Goal: Information Seeking & Learning: Check status

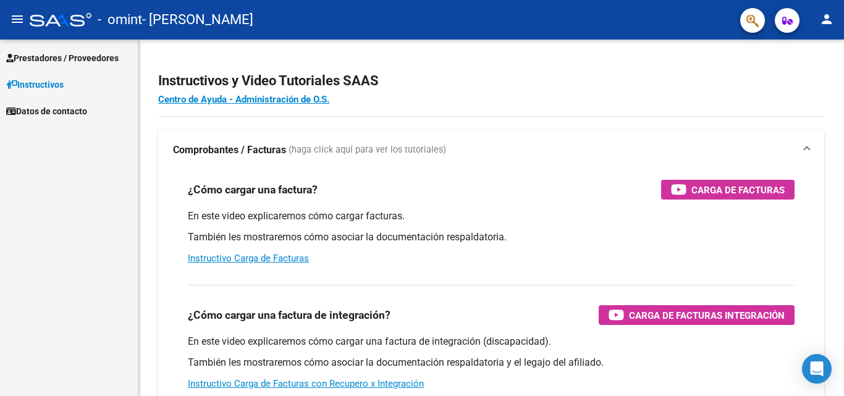
click at [59, 57] on span "Prestadores / Proveedores" at bounding box center [62, 58] width 112 height 14
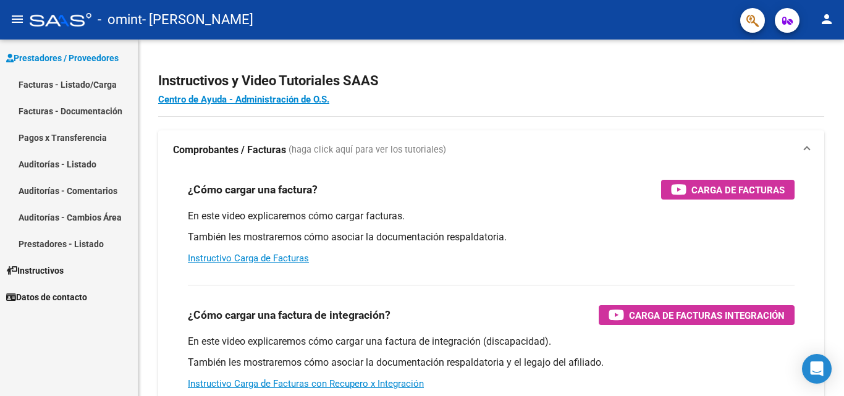
click at [84, 161] on link "Auditorías - Listado" at bounding box center [69, 164] width 138 height 27
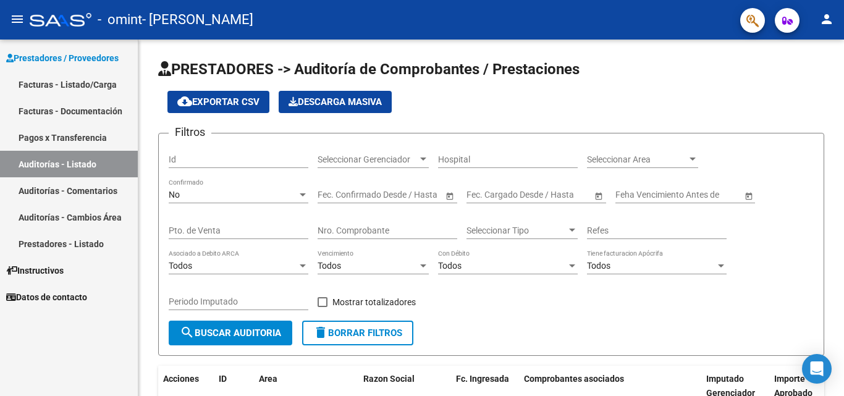
click at [80, 136] on link "Pagos x Transferencia" at bounding box center [69, 137] width 138 height 27
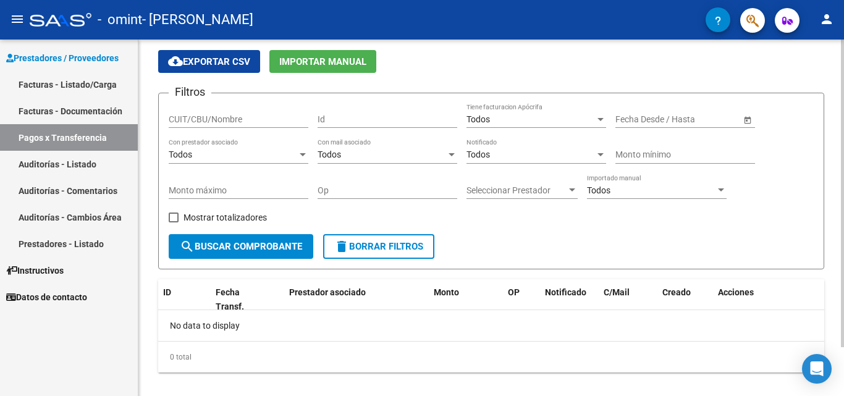
scroll to position [57, 0]
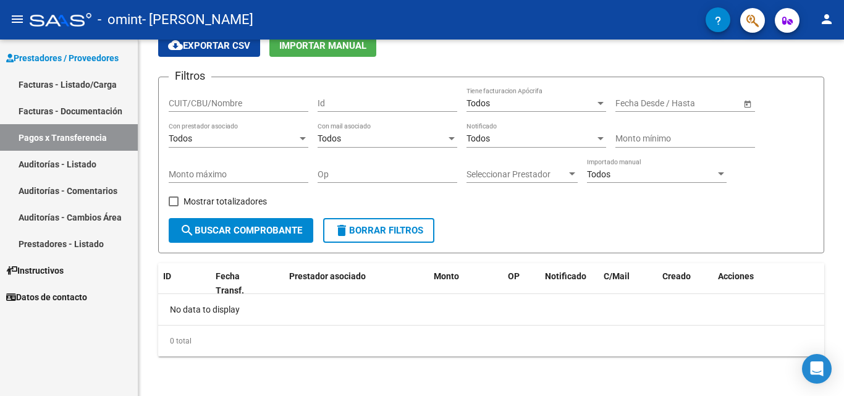
click at [86, 59] on span "Prestadores / Proveedores" at bounding box center [62, 58] width 112 height 14
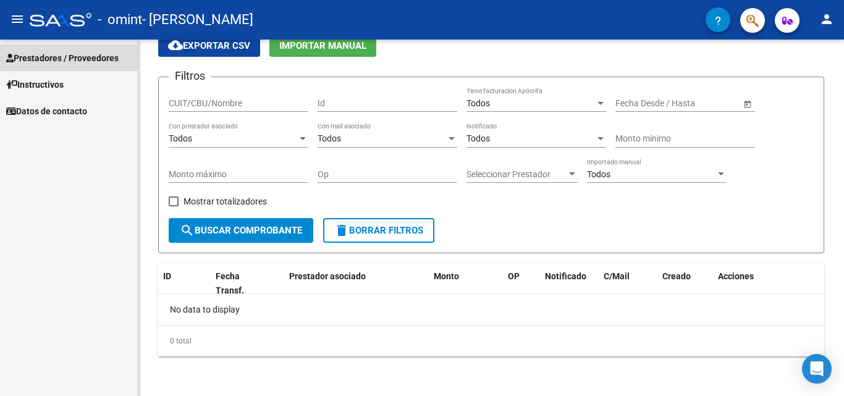
click at [86, 59] on span "Prestadores / Proveedores" at bounding box center [62, 58] width 112 height 14
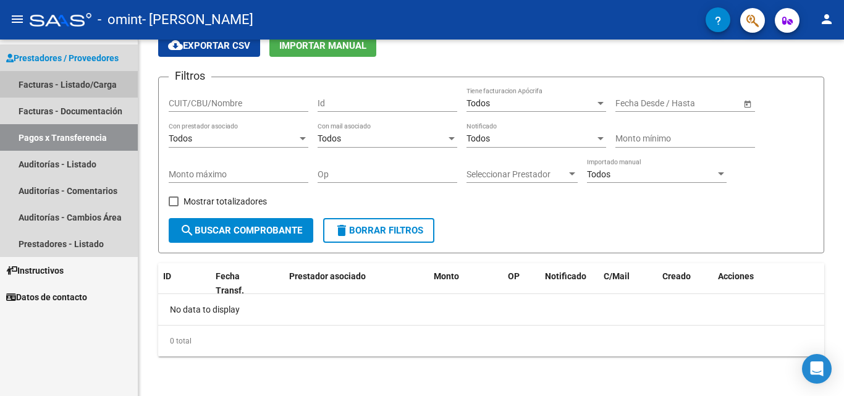
click at [79, 88] on link "Facturas - Listado/Carga" at bounding box center [69, 84] width 138 height 27
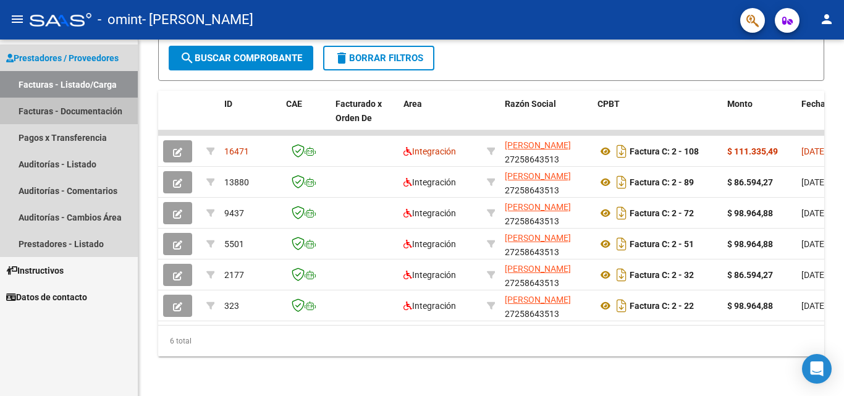
click at [79, 108] on link "Facturas - Documentación" at bounding box center [69, 111] width 138 height 27
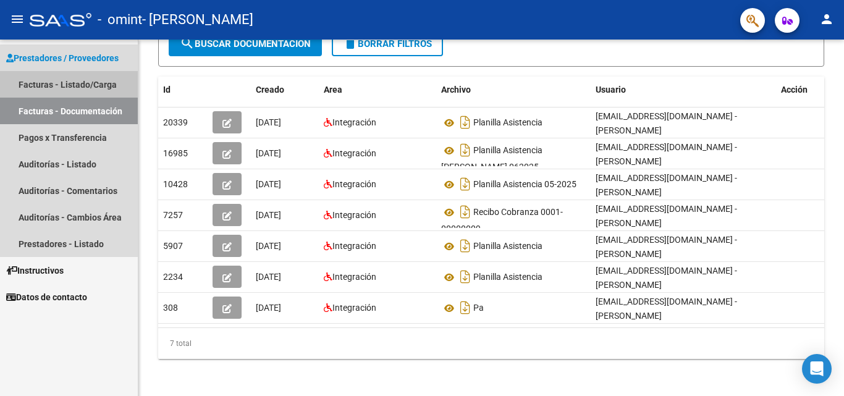
click at [88, 80] on link "Facturas - Listado/Carga" at bounding box center [69, 84] width 138 height 27
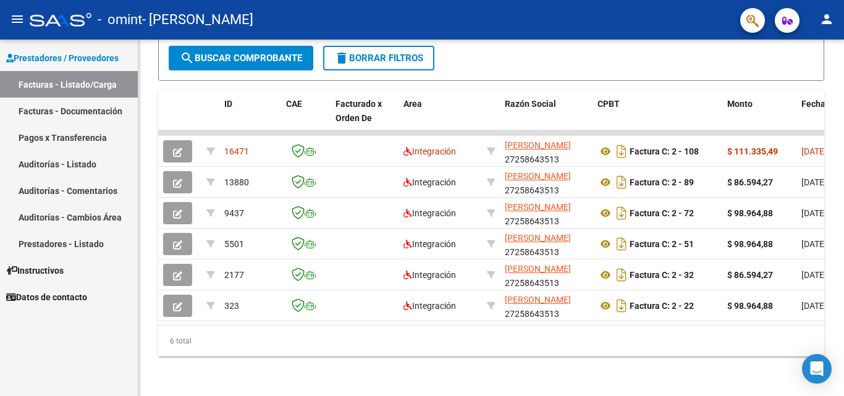
click at [70, 114] on link "Facturas - Documentación" at bounding box center [69, 111] width 138 height 27
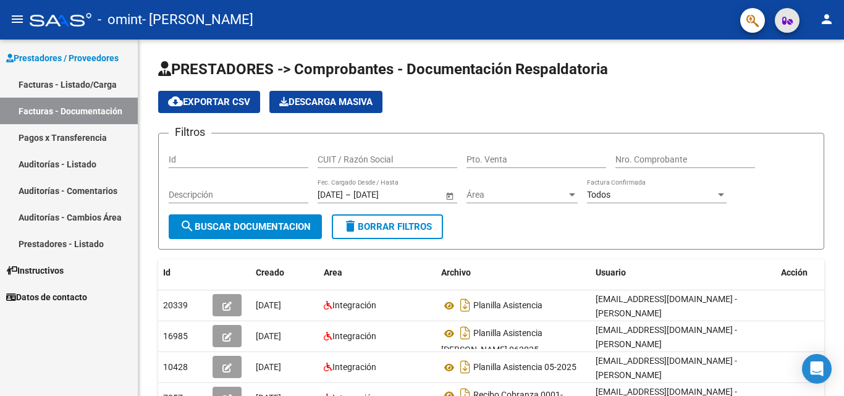
click at [795, 23] on button "button" at bounding box center [787, 20] width 25 height 25
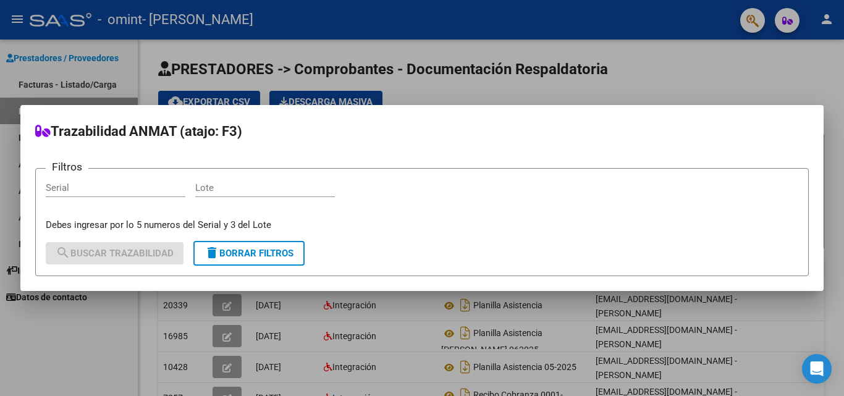
click at [795, 23] on div at bounding box center [422, 198] width 844 height 396
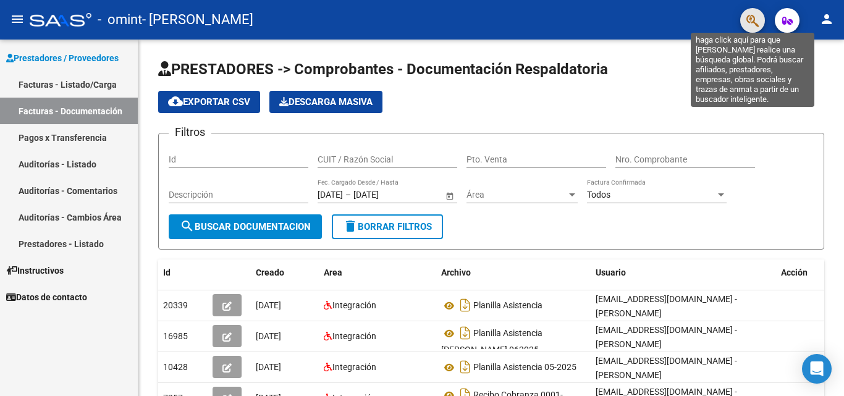
click at [753, 22] on icon "button" at bounding box center [753, 21] width 12 height 14
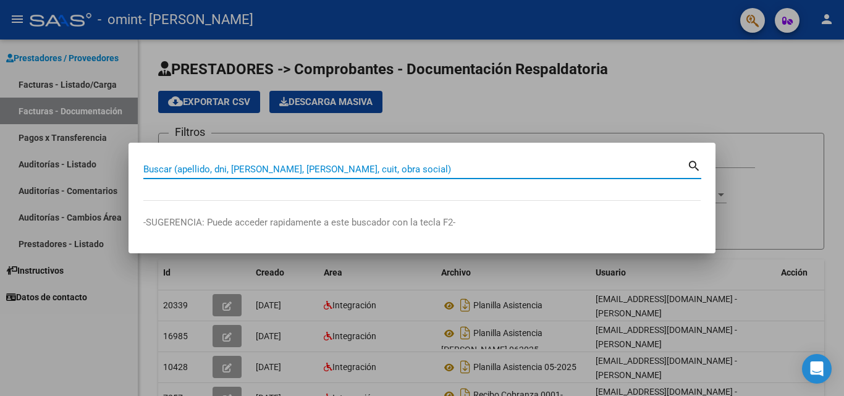
click at [753, 22] on div at bounding box center [422, 198] width 844 height 396
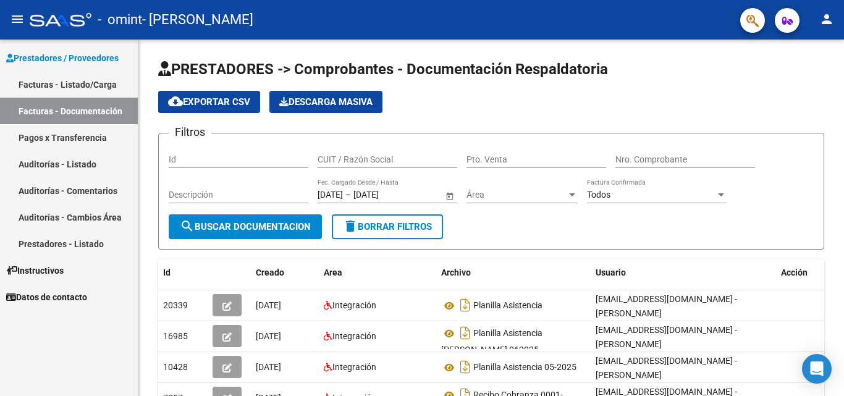
click at [68, 79] on link "Facturas - Listado/Carga" at bounding box center [69, 84] width 138 height 27
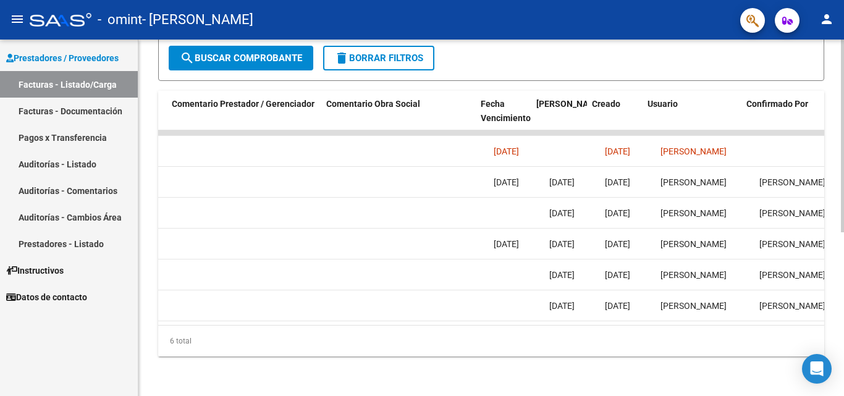
scroll to position [0, 1805]
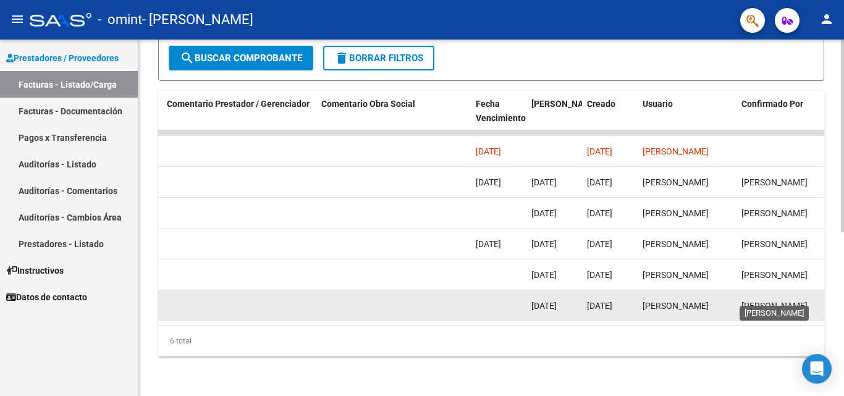
drag, startPoint x: 739, startPoint y: 298, endPoint x: 751, endPoint y: 294, distance: 12.3
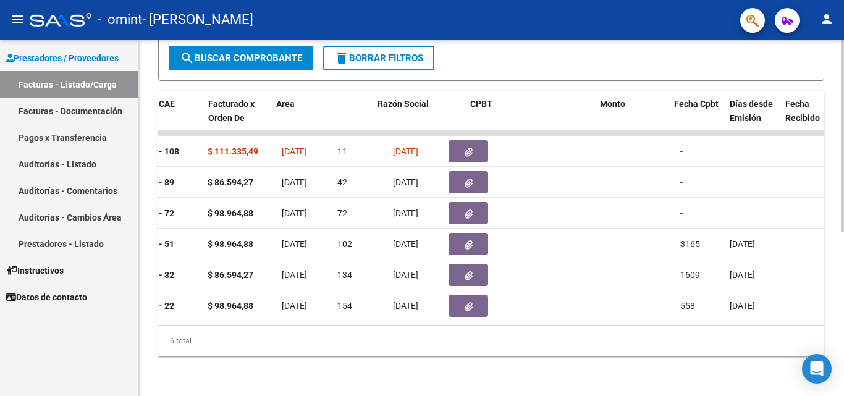
scroll to position [0, 0]
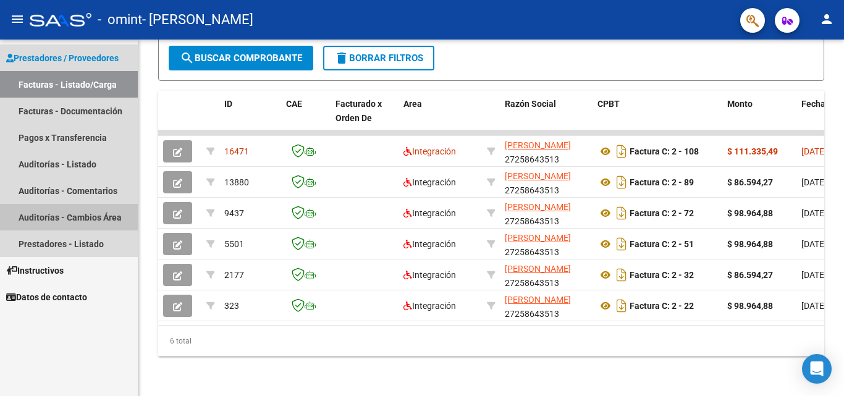
click at [62, 214] on link "Auditorías - Cambios Área" at bounding box center [69, 217] width 138 height 27
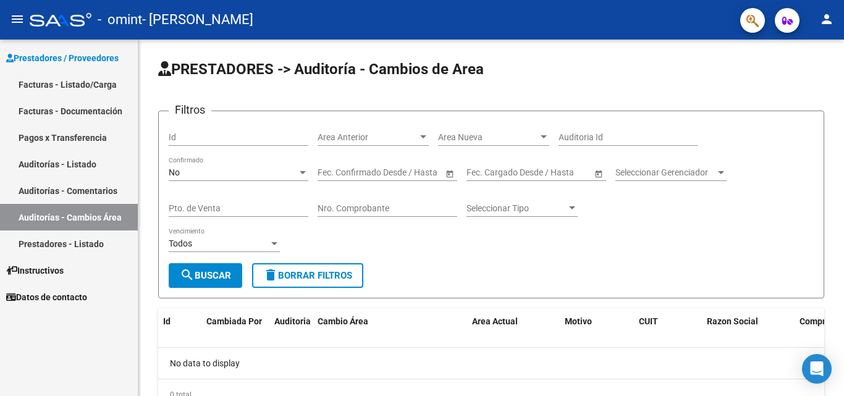
click at [57, 85] on link "Facturas - Listado/Carga" at bounding box center [69, 84] width 138 height 27
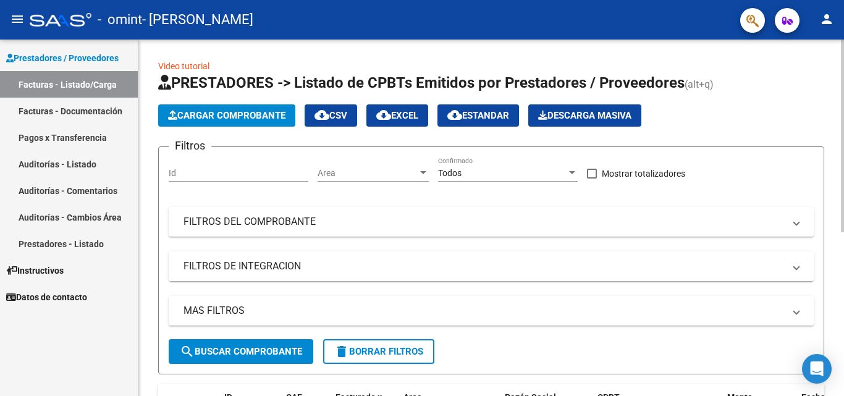
click at [434, 272] on mat-panel-title "FILTROS DE INTEGRACION" at bounding box center [484, 267] width 601 height 14
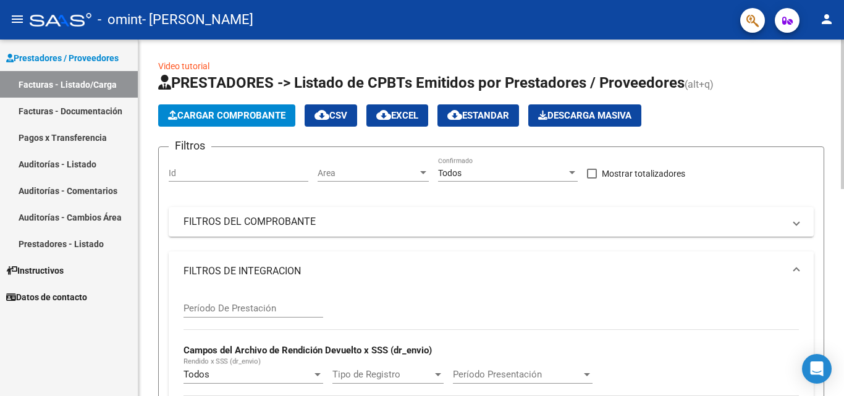
click at [799, 269] on mat-expansion-panel-header "FILTROS DE INTEGRACION" at bounding box center [491, 272] width 645 height 40
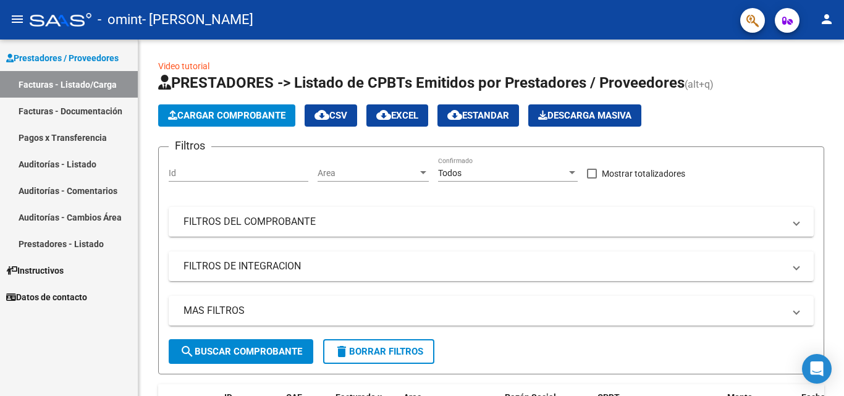
click at [19, 14] on mat-icon "menu" at bounding box center [17, 19] width 15 height 15
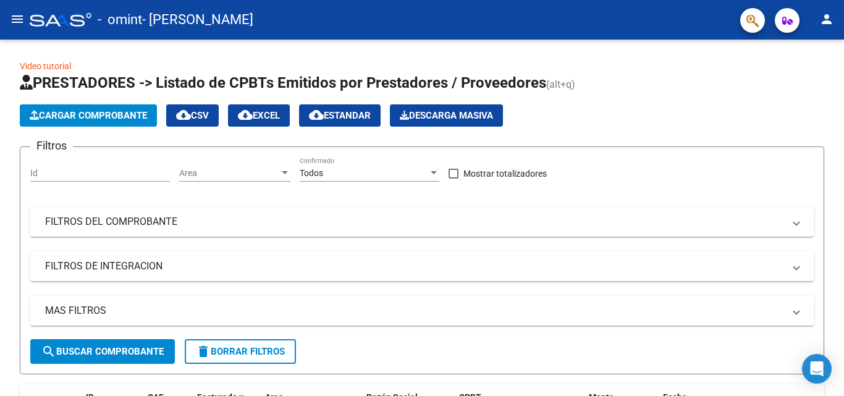
click at [19, 14] on mat-icon "menu" at bounding box center [17, 19] width 15 height 15
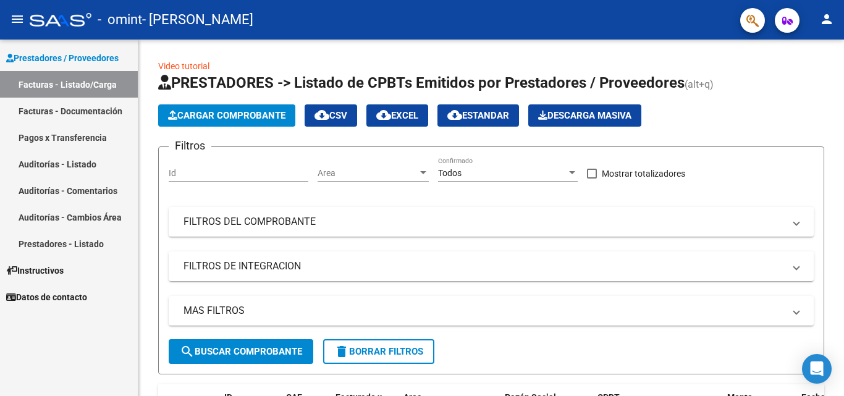
click at [85, 112] on link "Facturas - Documentación" at bounding box center [69, 111] width 138 height 27
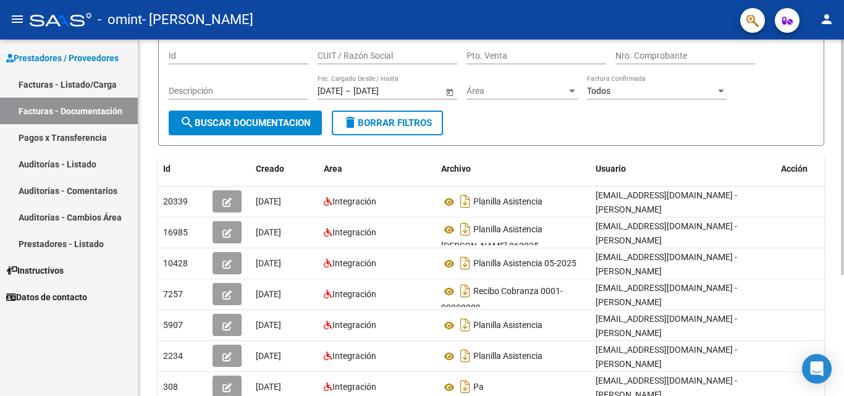
scroll to position [124, 0]
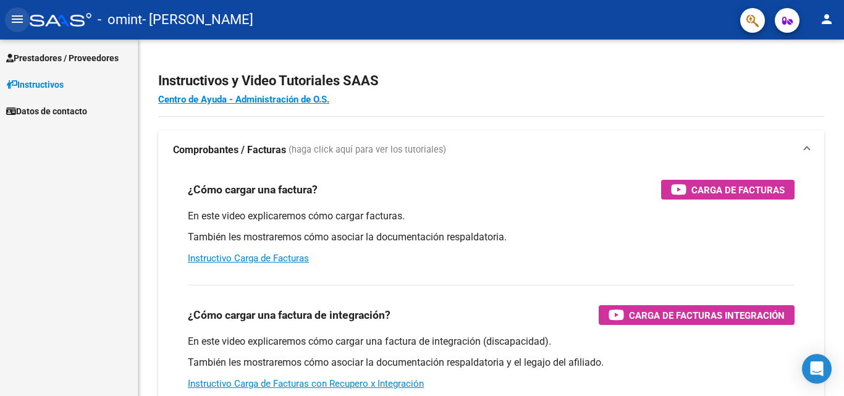
click at [13, 22] on mat-icon "menu" at bounding box center [17, 19] width 15 height 15
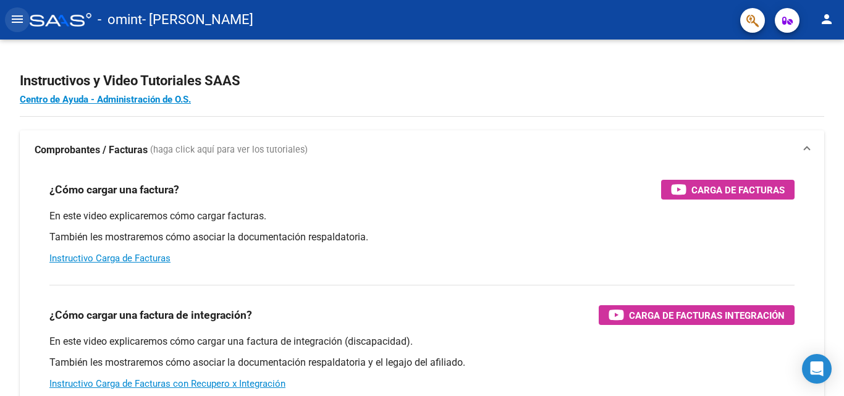
click at [13, 22] on mat-icon "menu" at bounding box center [17, 19] width 15 height 15
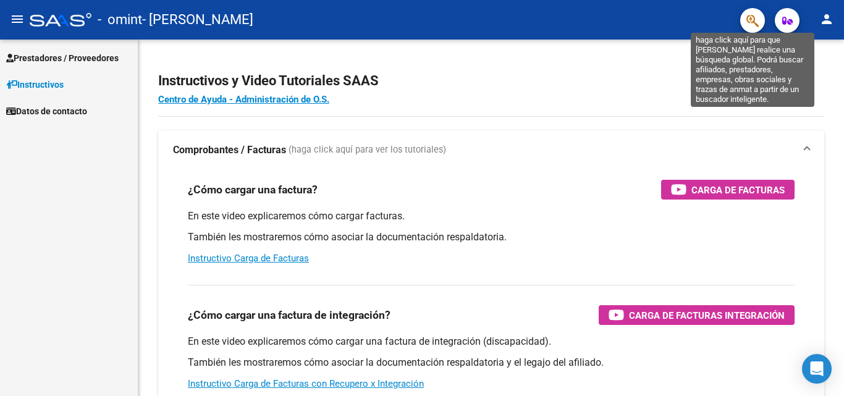
click at [753, 27] on icon "button" at bounding box center [753, 21] width 12 height 14
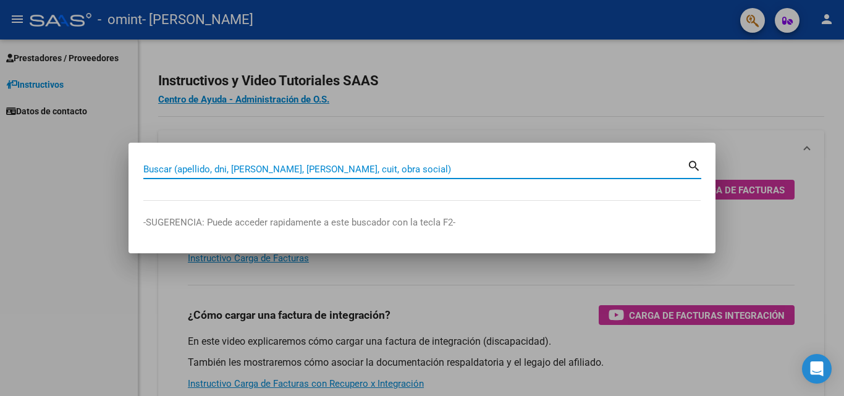
click at [344, 170] on input "Buscar (apellido, dni, [PERSON_NAME], [PERSON_NAME], cuit, obra social)" at bounding box center [415, 169] width 544 height 11
click at [693, 164] on mat-icon "search" at bounding box center [694, 165] width 14 height 15
click at [346, 166] on input "Buscar (apellido, dni, [PERSON_NAME], [PERSON_NAME], cuit, obra social)" at bounding box center [415, 169] width 544 height 11
click at [558, 225] on p "-SUGERENCIA: Puede acceder rapidamente a este buscador con la tecla F2-" at bounding box center [422, 223] width 558 height 14
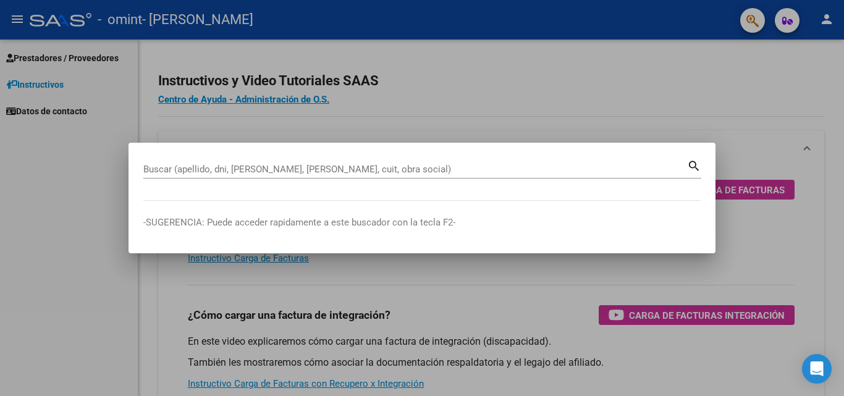
click at [691, 161] on mat-icon "search" at bounding box center [694, 165] width 14 height 15
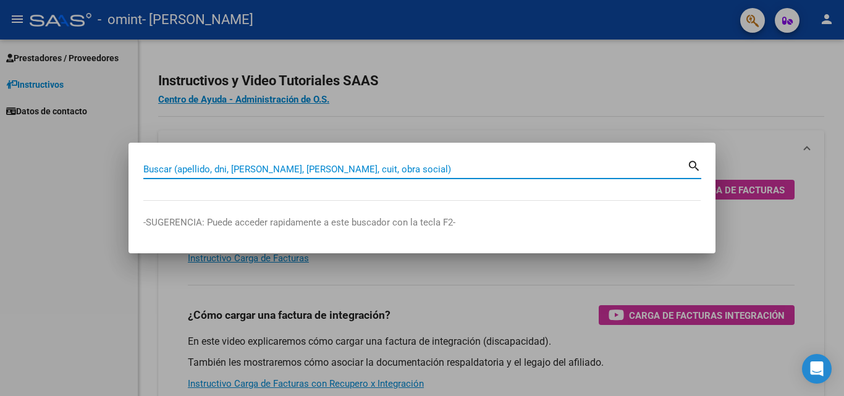
click at [626, 168] on input "Buscar (apellido, dni, [PERSON_NAME], [PERSON_NAME], cuit, obra social)" at bounding box center [415, 169] width 544 height 11
click at [705, 112] on div at bounding box center [422, 198] width 844 height 396
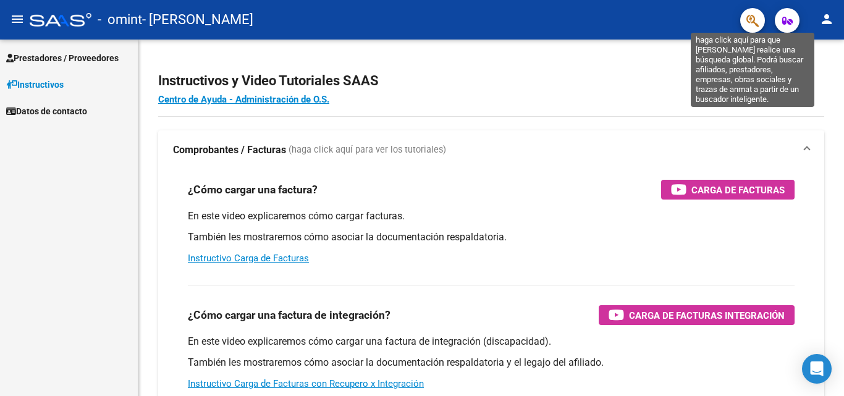
click at [750, 17] on icon "button" at bounding box center [753, 21] width 12 height 14
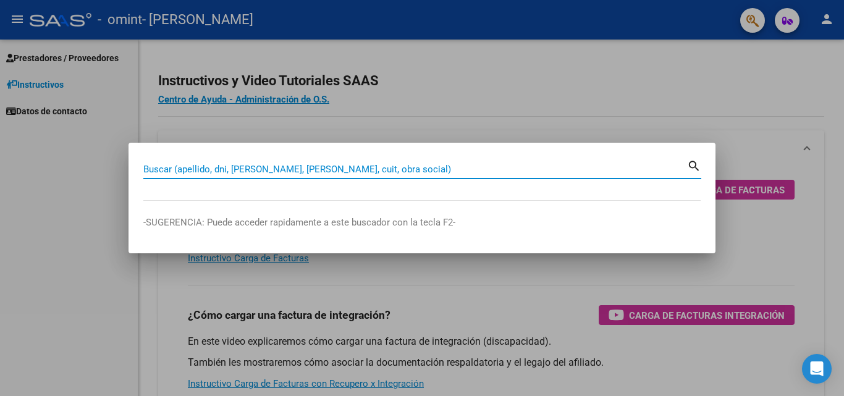
click at [752, 96] on div at bounding box center [422, 198] width 844 height 396
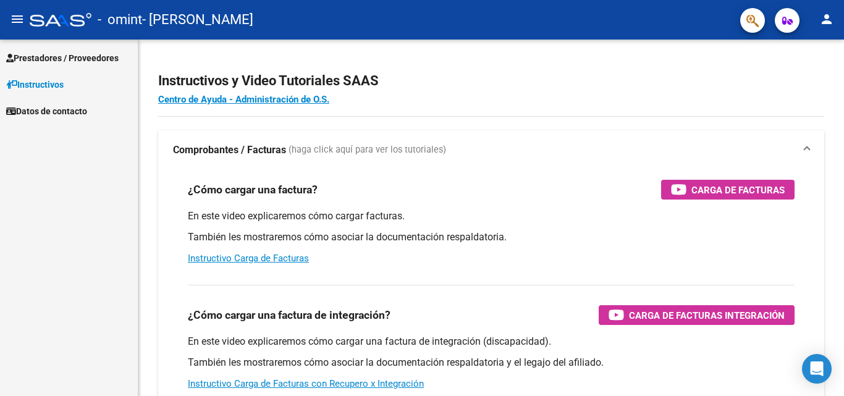
click at [791, 19] on icon "button" at bounding box center [787, 20] width 11 height 9
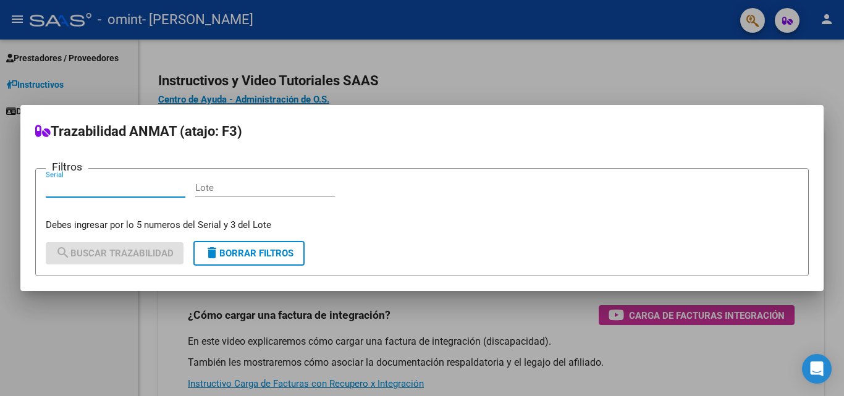
click at [715, 69] on div at bounding box center [422, 198] width 844 height 396
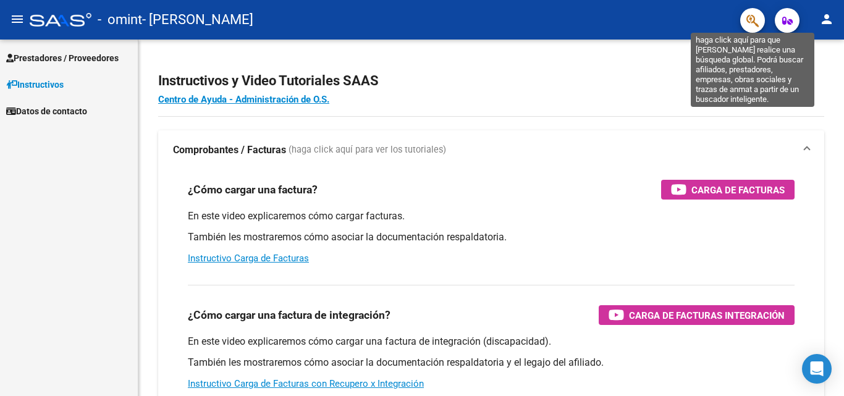
click at [758, 27] on icon "button" at bounding box center [753, 21] width 12 height 14
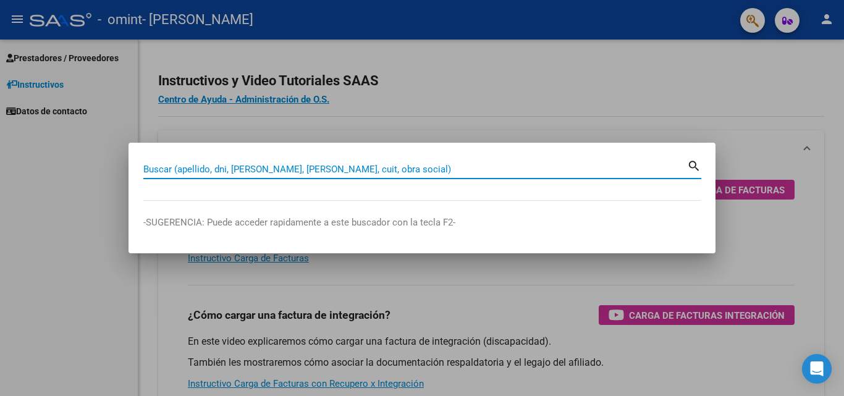
click at [440, 169] on input "Buscar (apellido, dni, [PERSON_NAME], [PERSON_NAME], cuit, obra social)" at bounding box center [415, 169] width 544 height 11
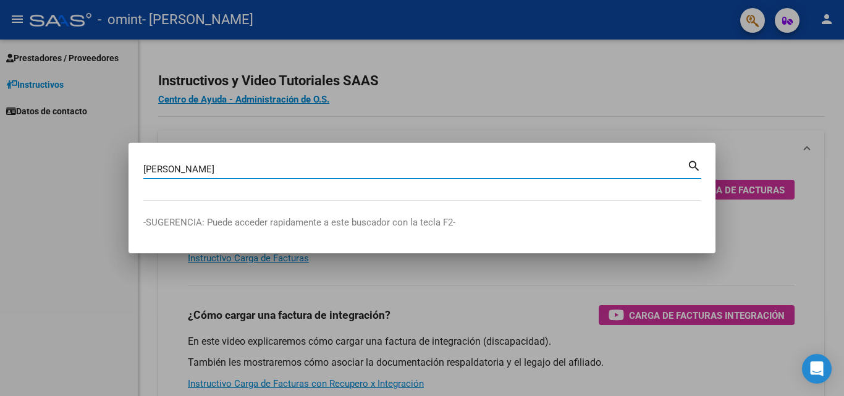
type input "[PERSON_NAME]"
click at [696, 169] on mat-icon "search" at bounding box center [694, 165] width 14 height 15
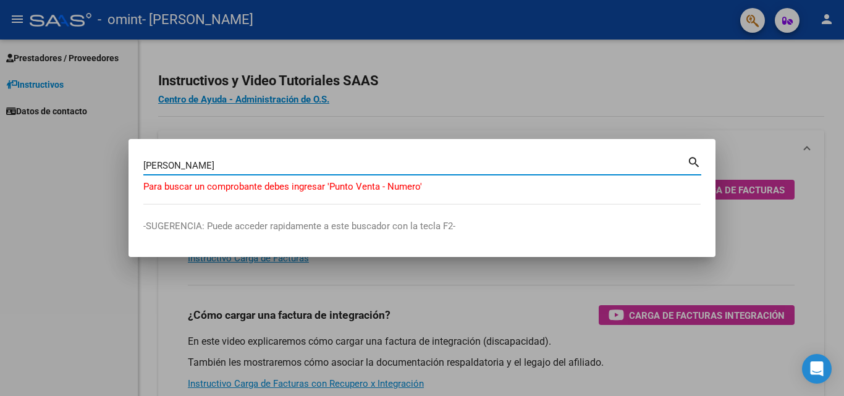
click at [701, 161] on mat-icon "search" at bounding box center [694, 161] width 14 height 15
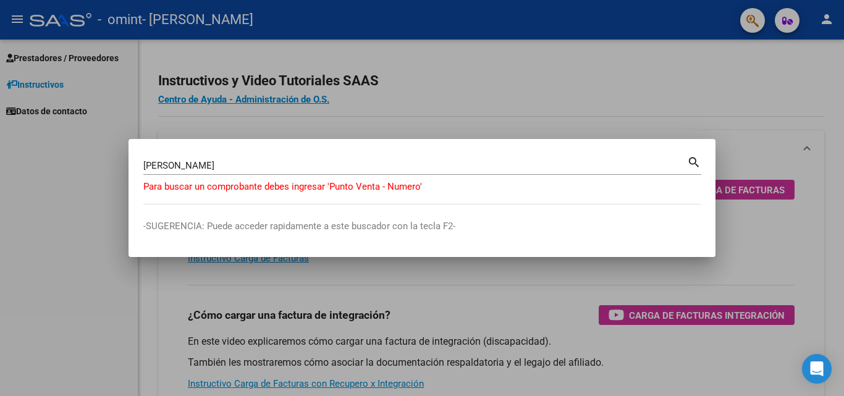
click at [668, 114] on div at bounding box center [422, 198] width 844 height 396
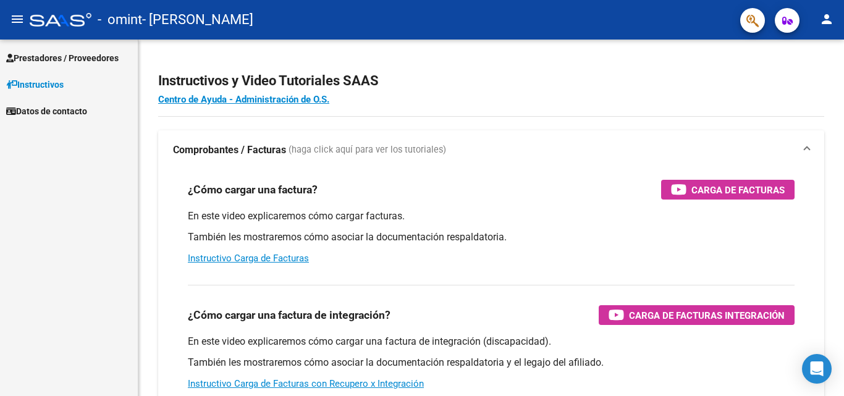
click at [104, 60] on span "Prestadores / Proveedores" at bounding box center [62, 58] width 112 height 14
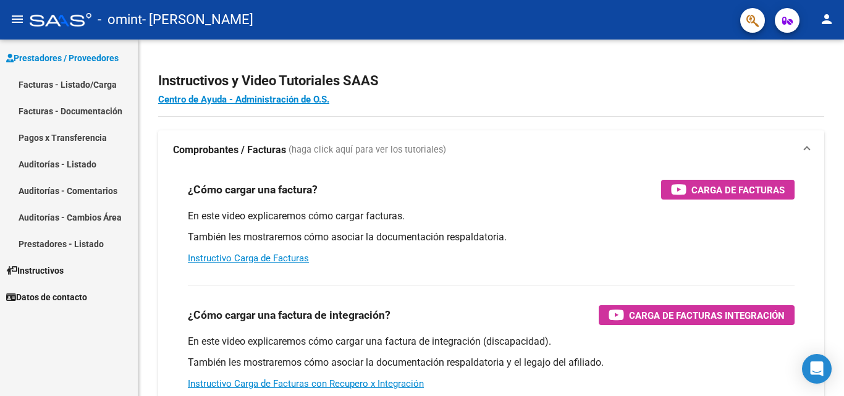
click at [72, 245] on link "Prestadores - Listado" at bounding box center [69, 244] width 138 height 27
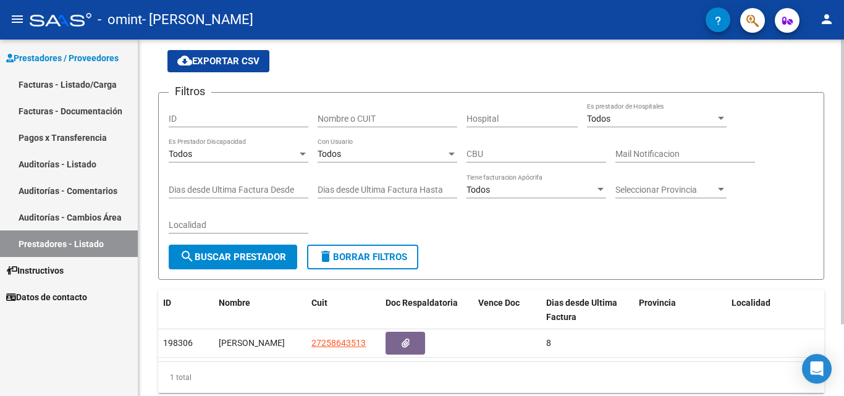
scroll to position [90, 0]
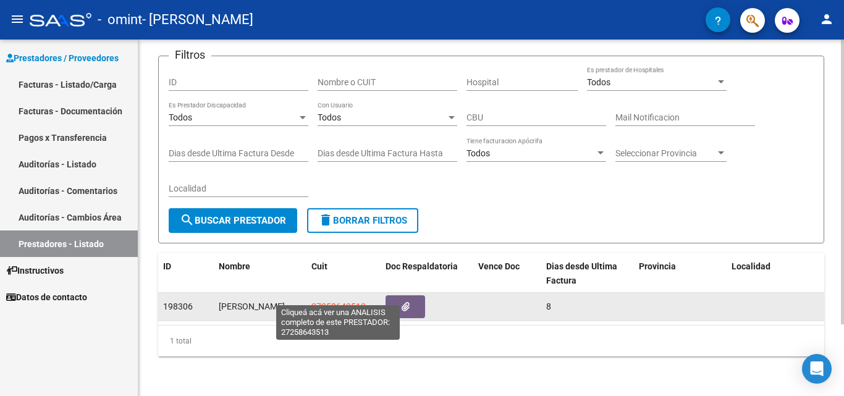
click at [343, 302] on span "27258643513" at bounding box center [339, 307] width 54 height 10
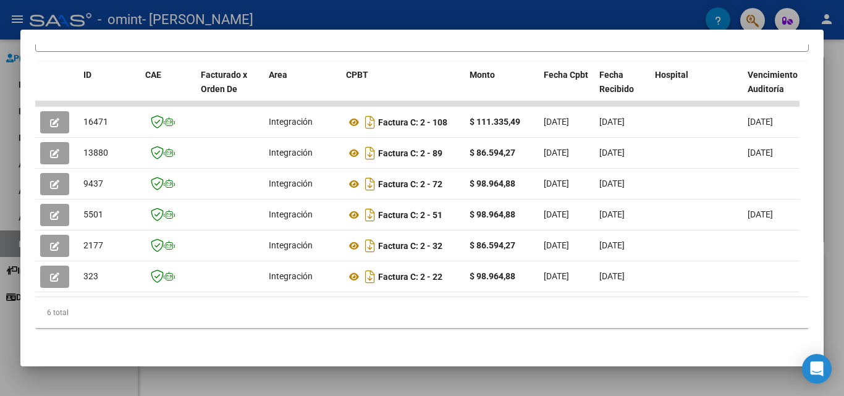
scroll to position [45, 0]
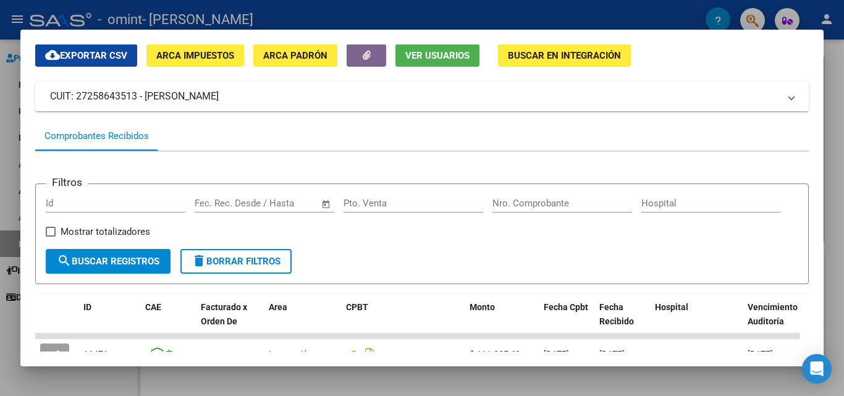
click at [693, 100] on mat-panel-title "CUIT: 27258643513 - [PERSON_NAME]" at bounding box center [414, 96] width 729 height 15
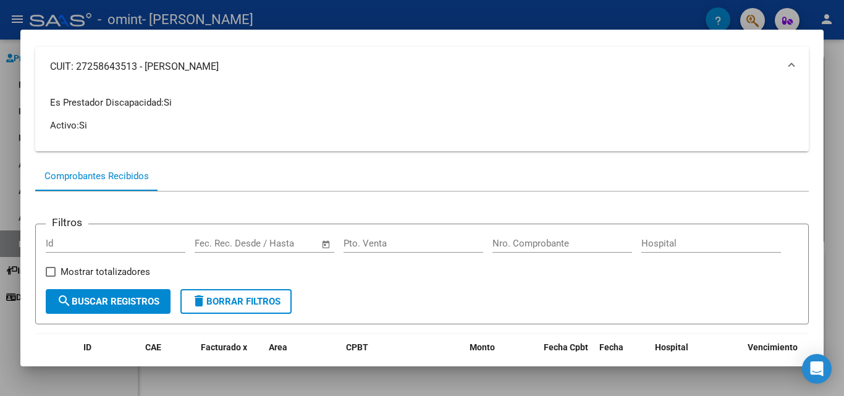
scroll to position [0, 0]
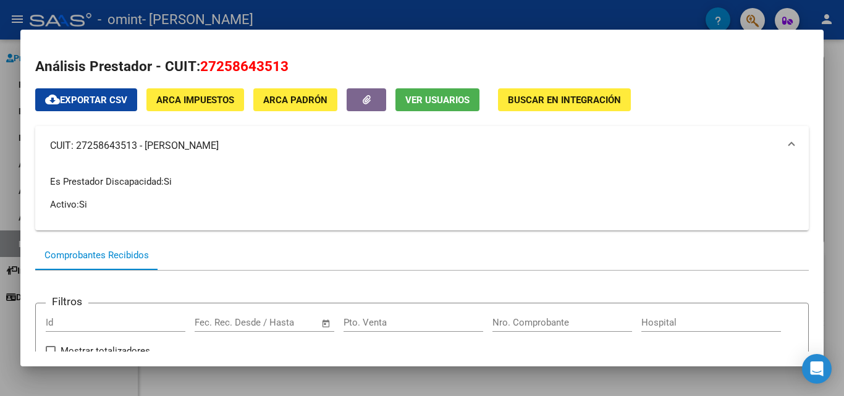
click at [564, 97] on span "Buscar en Integración" at bounding box center [564, 100] width 113 height 11
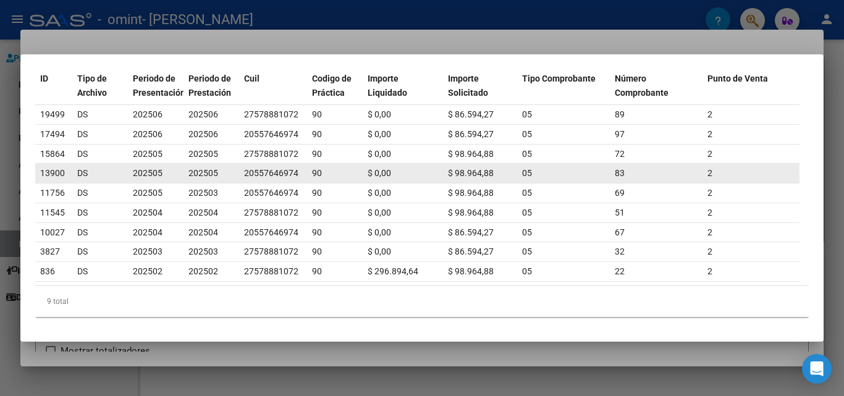
click at [171, 166] on div "202505" at bounding box center [156, 173] width 46 height 14
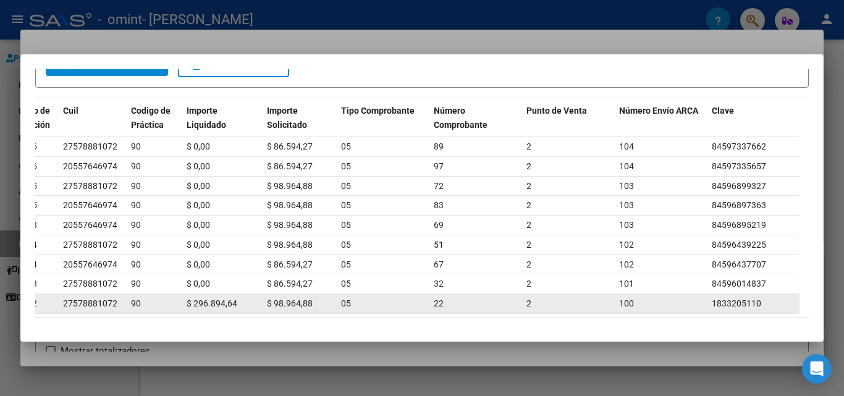
scroll to position [90, 0]
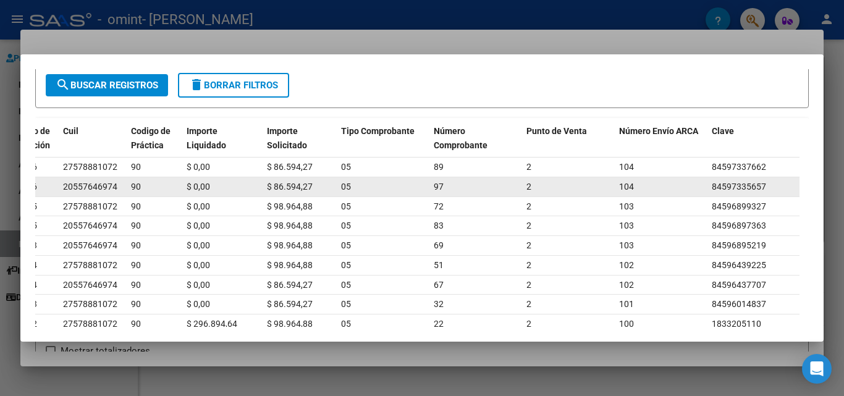
click at [150, 191] on div "90" at bounding box center [154, 187] width 46 height 14
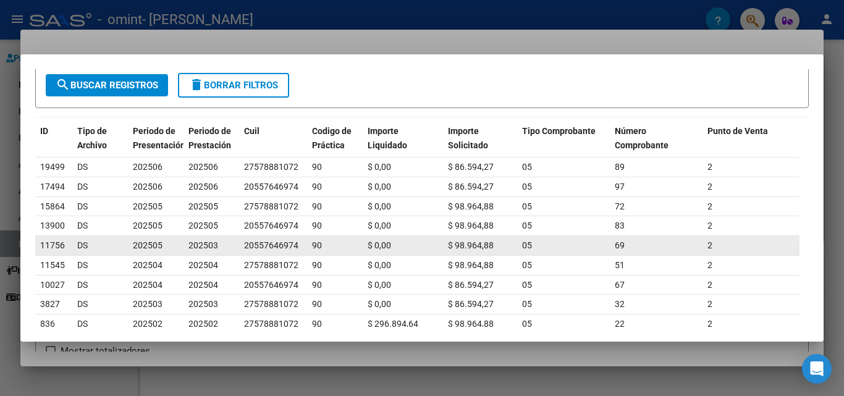
click at [219, 246] on div "202503" at bounding box center [212, 246] width 46 height 14
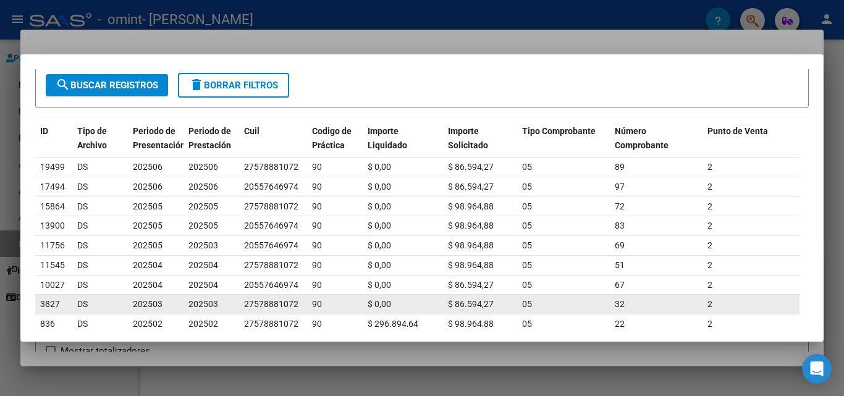
click at [205, 306] on span "202503" at bounding box center [204, 304] width 30 height 10
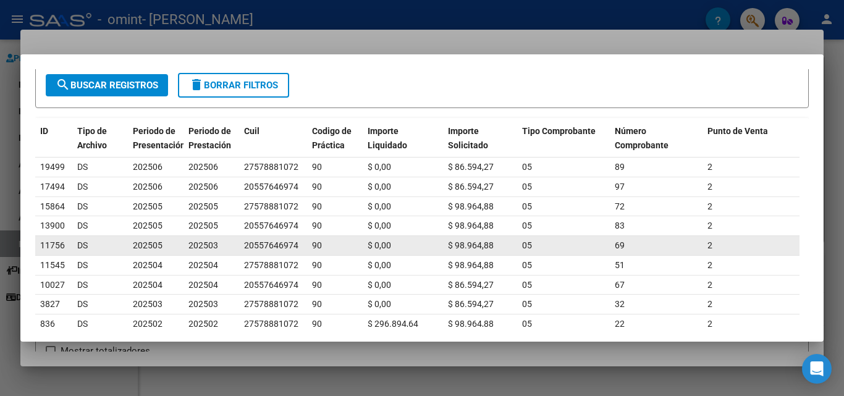
click at [224, 245] on div "202503" at bounding box center [212, 246] width 46 height 14
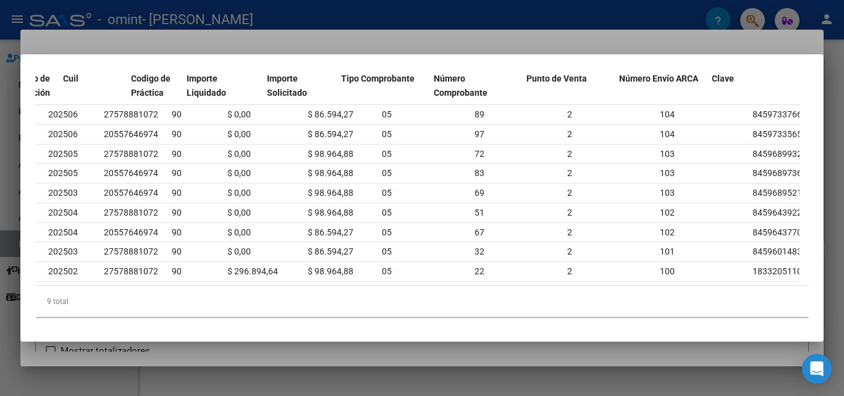
scroll to position [0, 181]
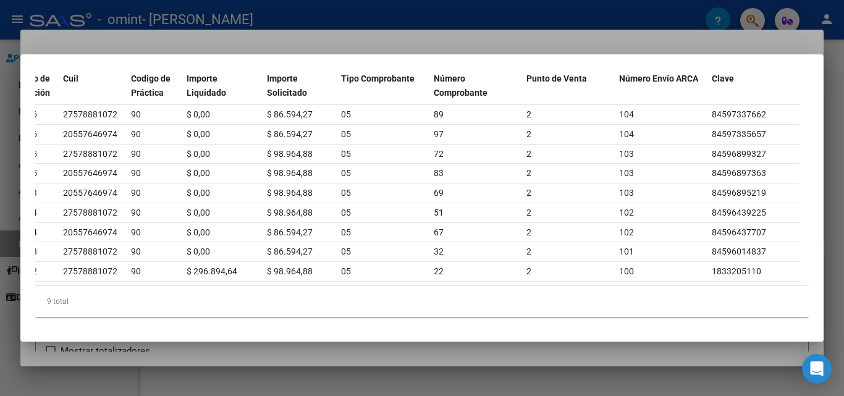
click at [427, 45] on div at bounding box center [422, 198] width 844 height 396
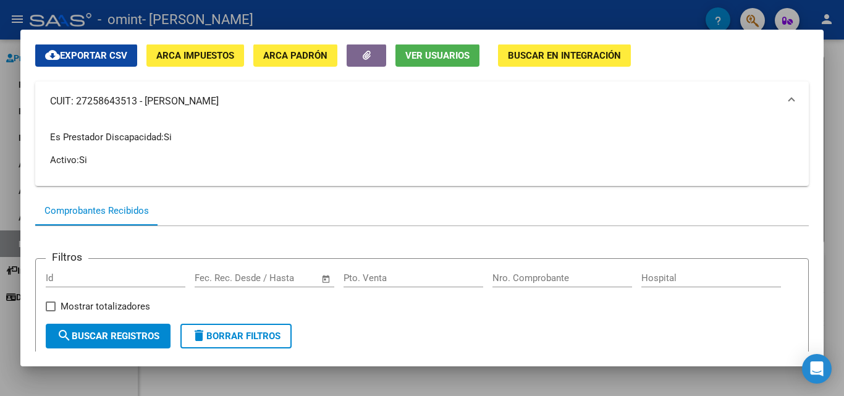
scroll to position [62, 0]
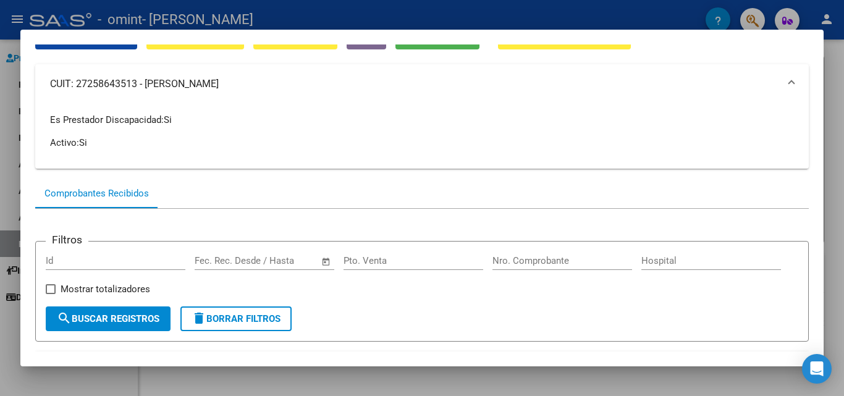
drag, startPoint x: 684, startPoint y: 18, endPoint x: 600, endPoint y: 0, distance: 85.9
click at [679, 17] on div at bounding box center [422, 198] width 844 height 396
